Goal: Information Seeking & Learning: Learn about a topic

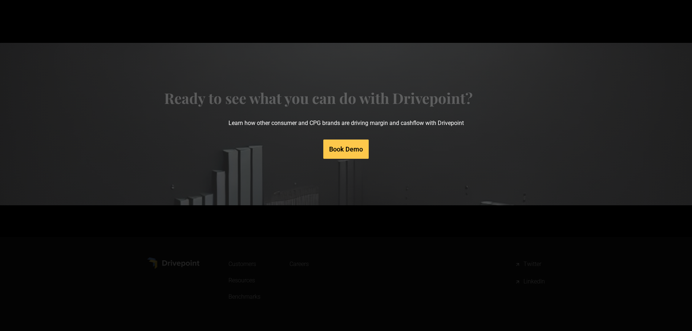
scroll to position [3468, 0]
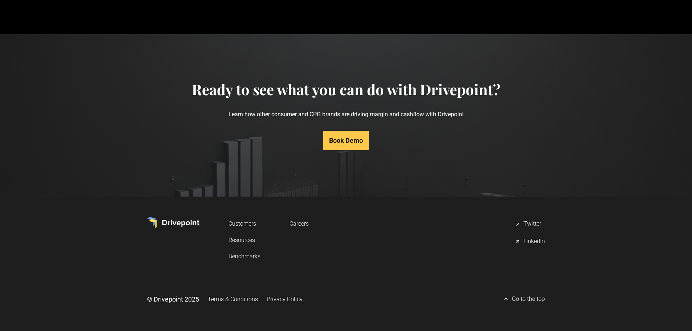
click at [179, 223] on img at bounding box center [173, 223] width 52 height 12
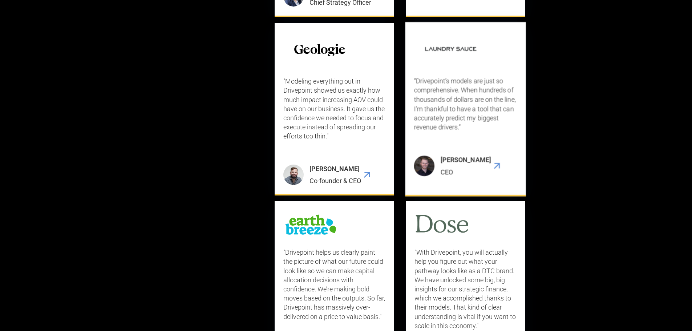
scroll to position [2505, 0]
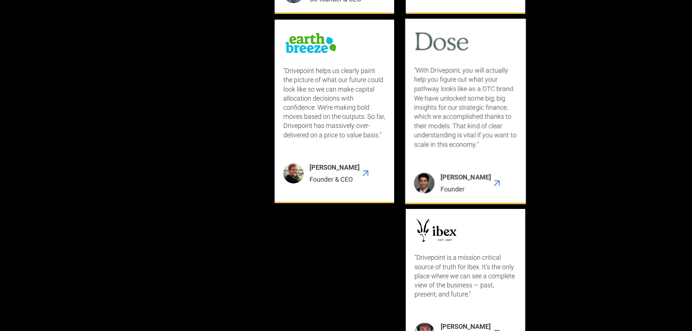
click at [440, 182] on div "Vasu Goyal" at bounding box center [465, 176] width 50 height 9
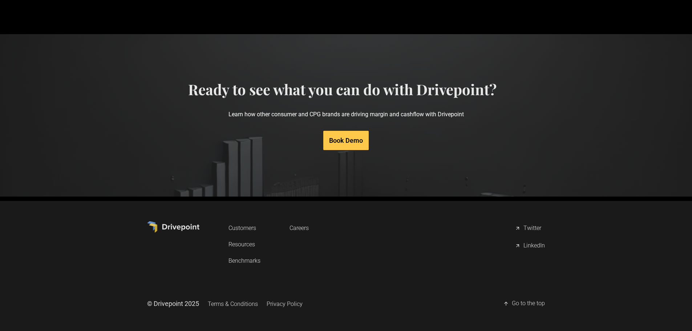
scroll to position [3468, 0]
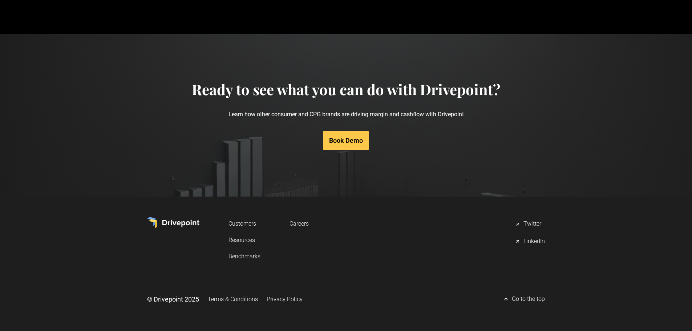
click at [282, 300] on link "Privacy Policy" at bounding box center [284, 298] width 36 height 13
click at [229, 297] on link "Terms & Conditions" at bounding box center [233, 298] width 50 height 13
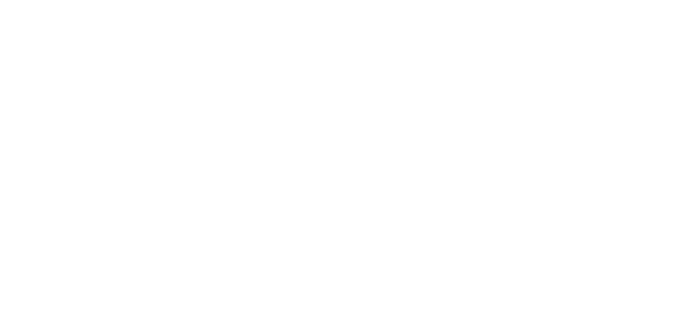
scroll to position [581, 0]
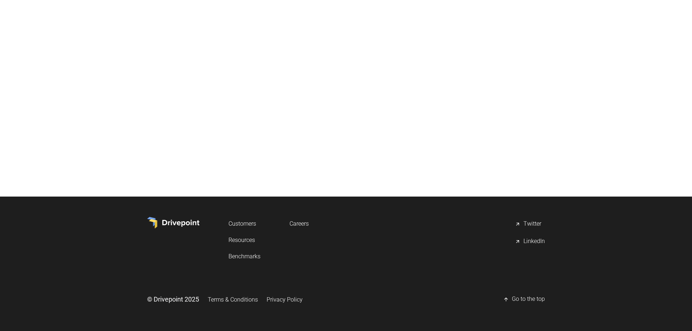
click at [280, 298] on link "Privacy Policy" at bounding box center [284, 299] width 36 height 13
